Goal: Navigation & Orientation: Go to known website

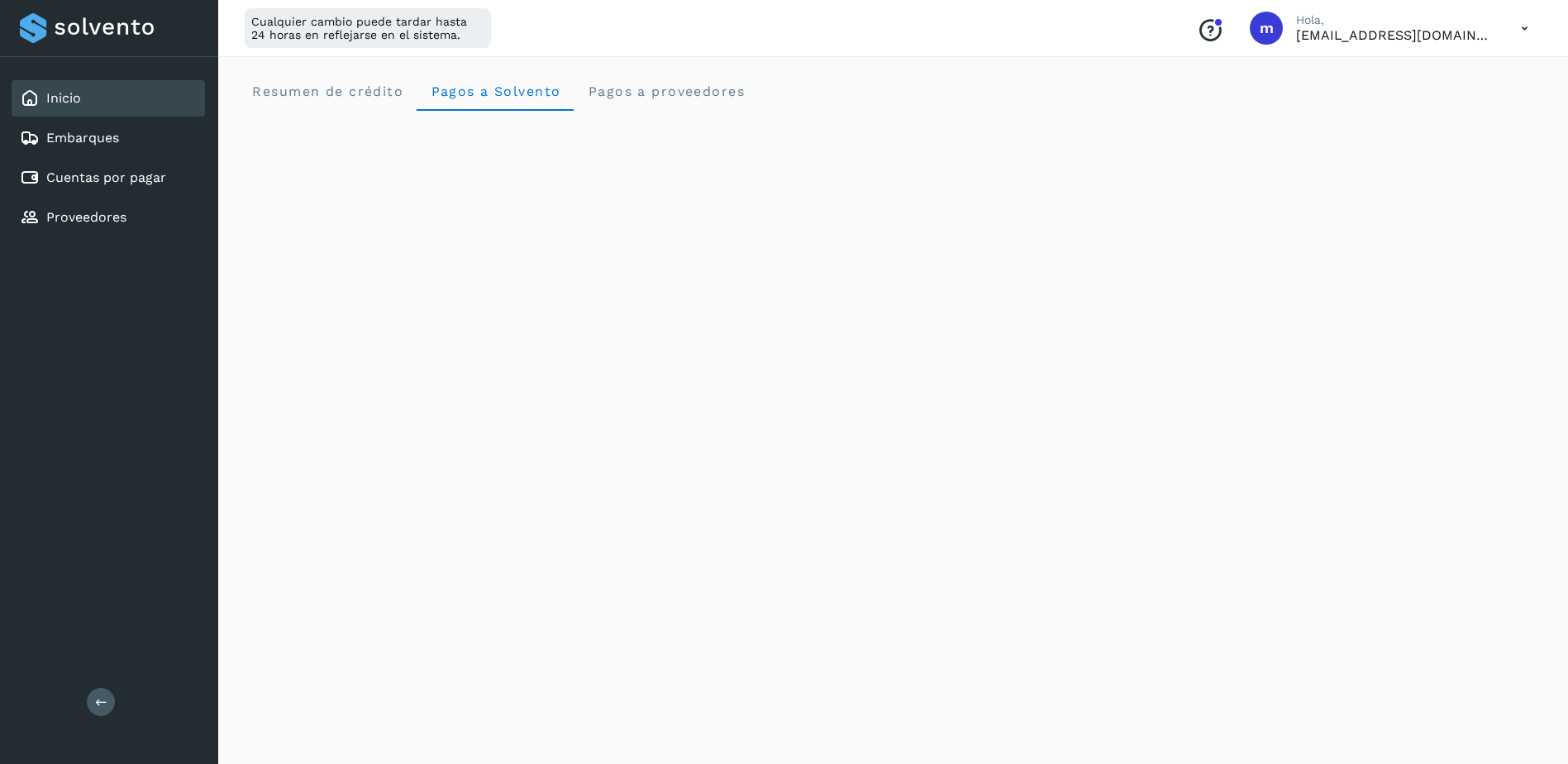
scroll to position [82, 0]
click at [78, 91] on link "Inicio" at bounding box center [63, 97] width 35 height 16
click at [70, 95] on link "Inicio" at bounding box center [63, 97] width 35 height 16
click at [95, 110] on div "Inicio" at bounding box center [108, 98] width 193 height 37
